Goal: Navigation & Orientation: Find specific page/section

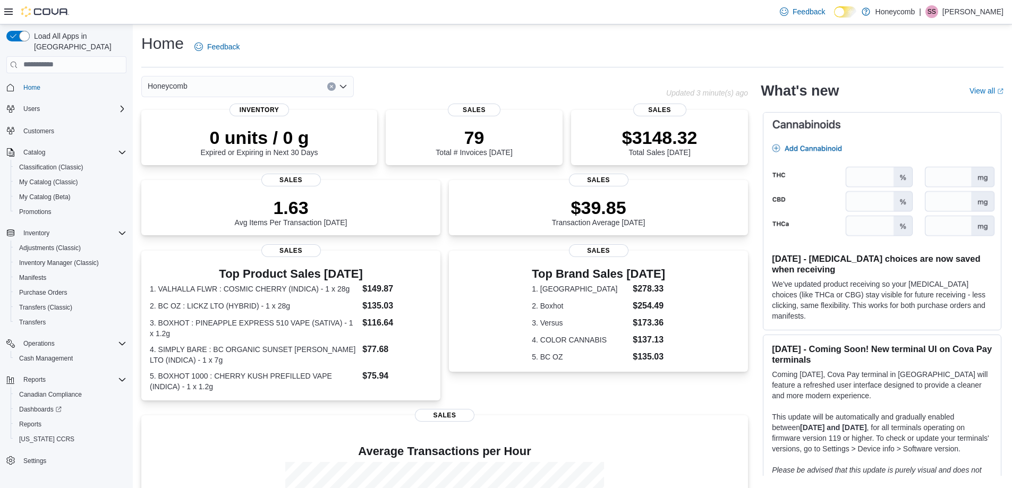
click at [975, 10] on p "[PERSON_NAME]" at bounding box center [973, 11] width 61 height 13
click at [937, 104] on span "Sign Out" at bounding box center [935, 103] width 29 height 11
